Goal: Task Accomplishment & Management: Manage account settings

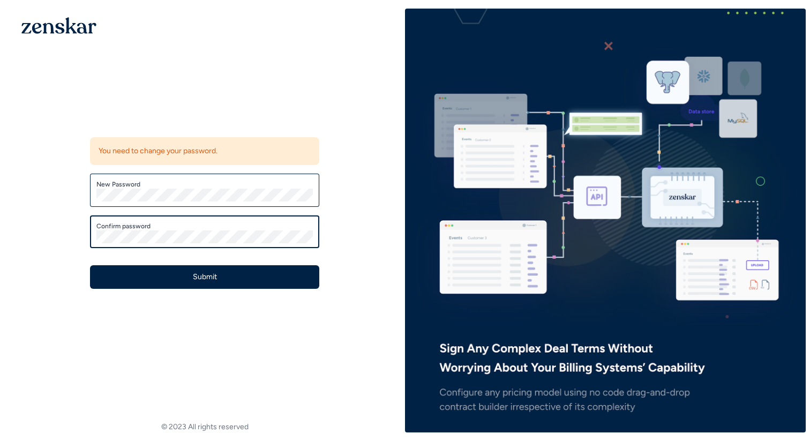
click at [90, 265] on button "Submit" at bounding box center [204, 277] width 229 height 24
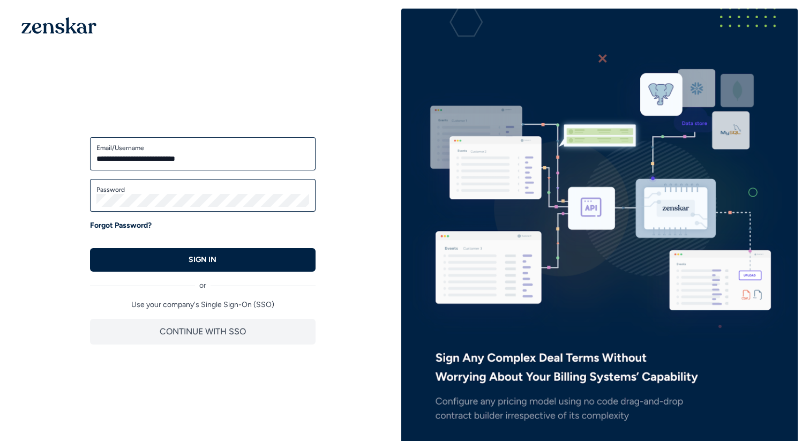
type input "**********"
click at [90, 248] on button "SIGN IN" at bounding box center [202, 260] width 225 height 24
